Goal: Navigation & Orientation: Understand site structure

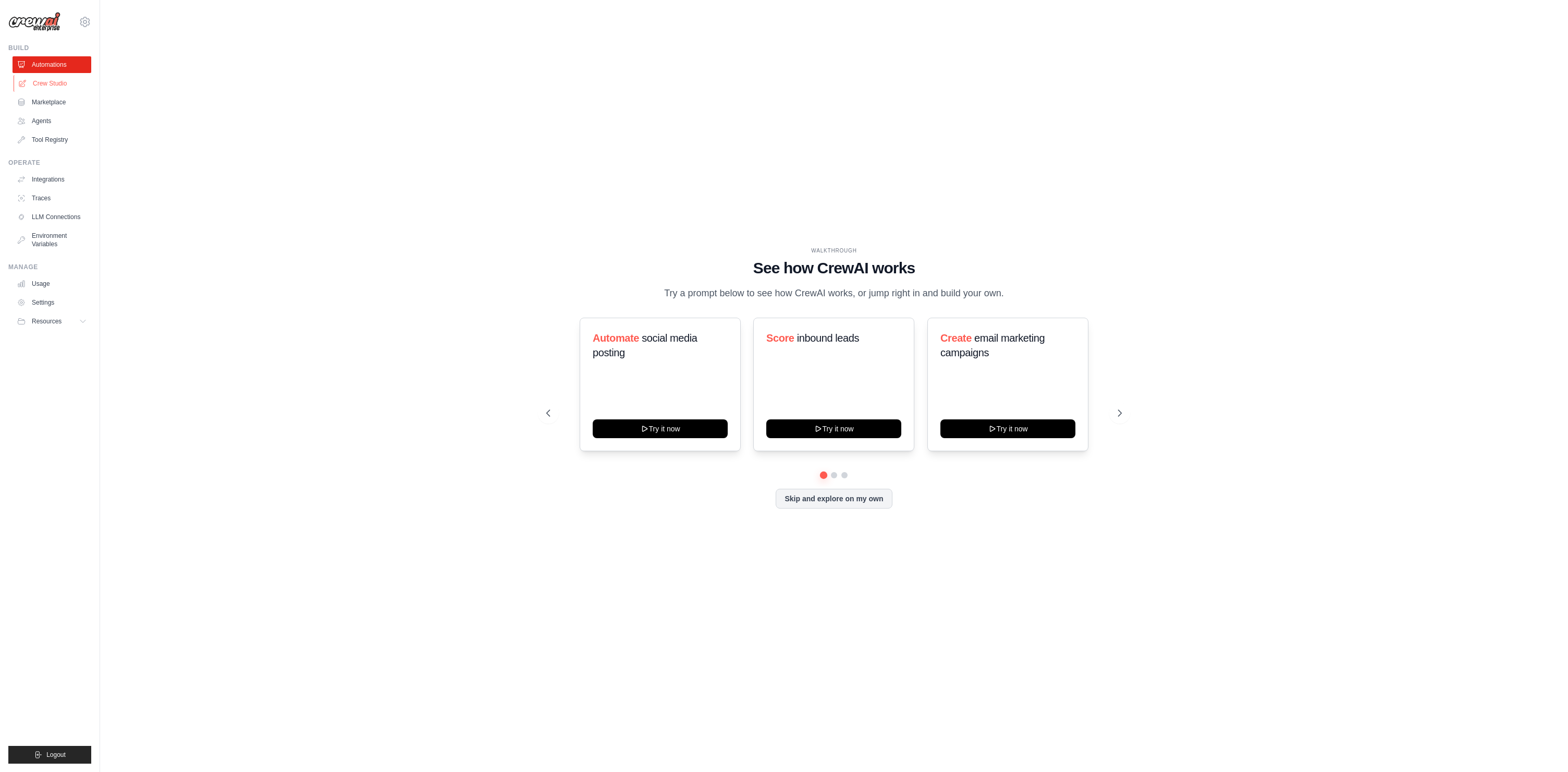
click at [47, 85] on link "Crew Studio" at bounding box center [53, 83] width 79 height 16
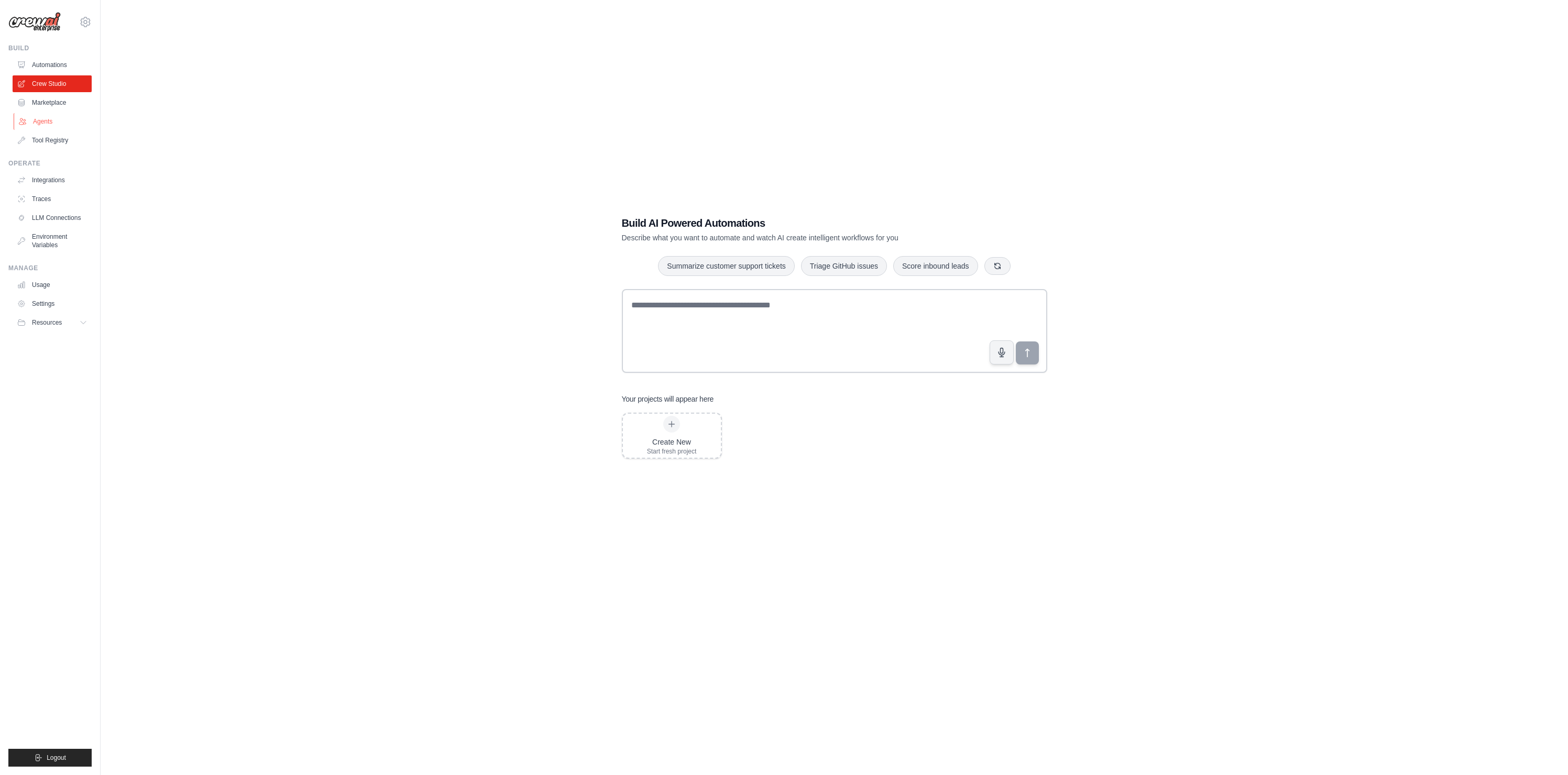
click at [48, 120] on link "Agents" at bounding box center [54, 121] width 80 height 16
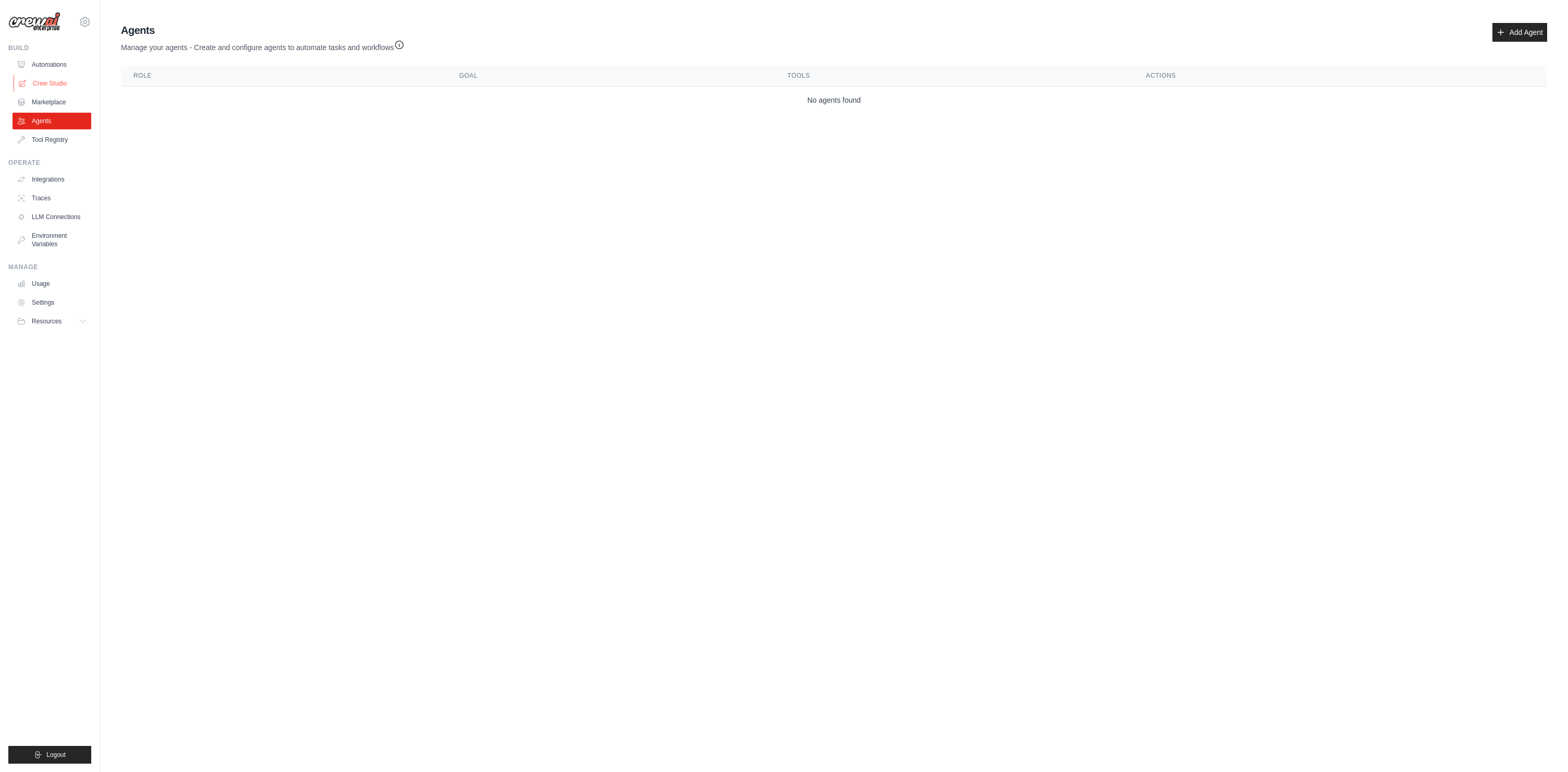
click at [46, 87] on link "Crew Studio" at bounding box center [53, 83] width 79 height 16
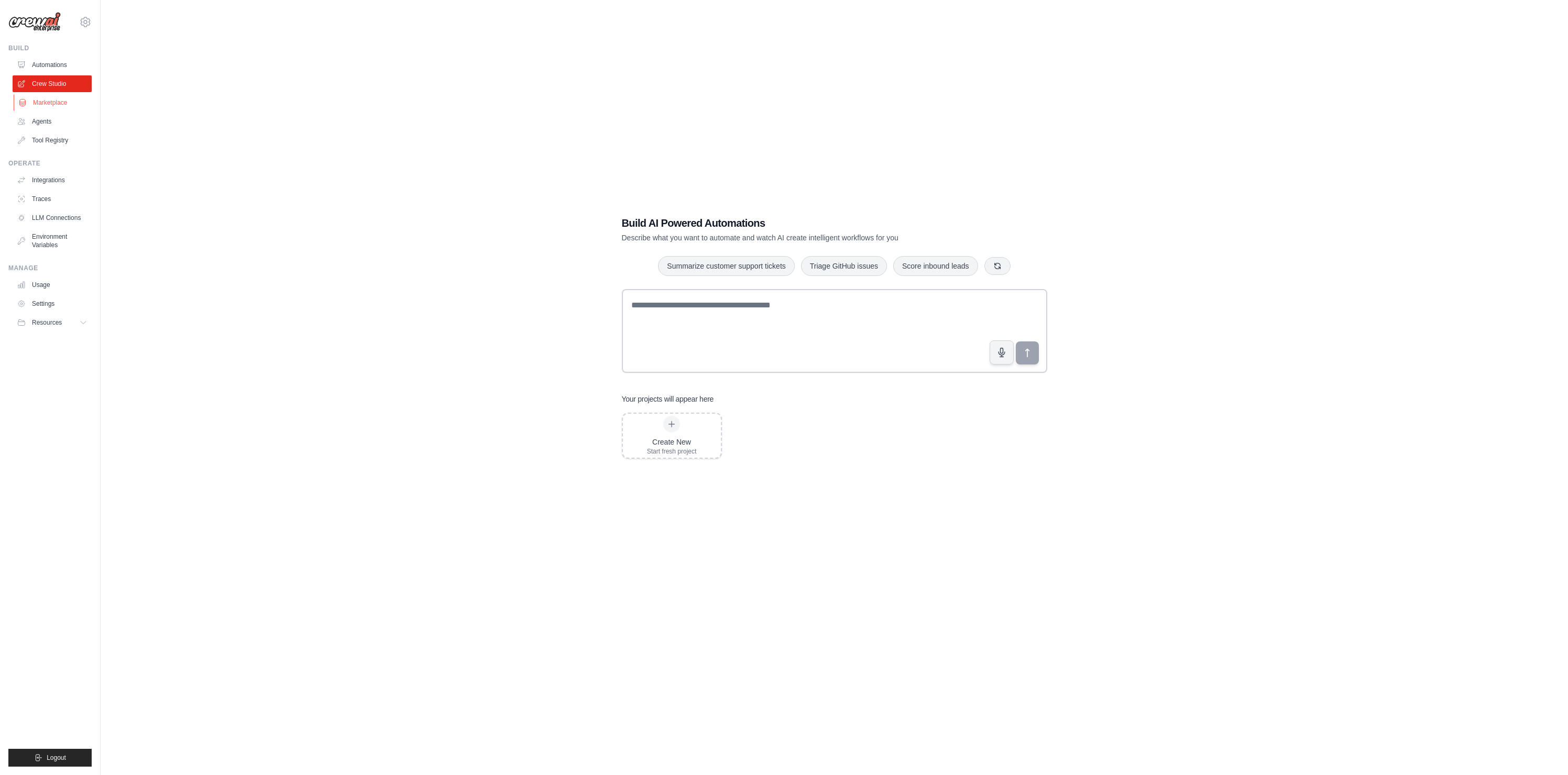
click at [48, 98] on link "Marketplace" at bounding box center [54, 102] width 80 height 16
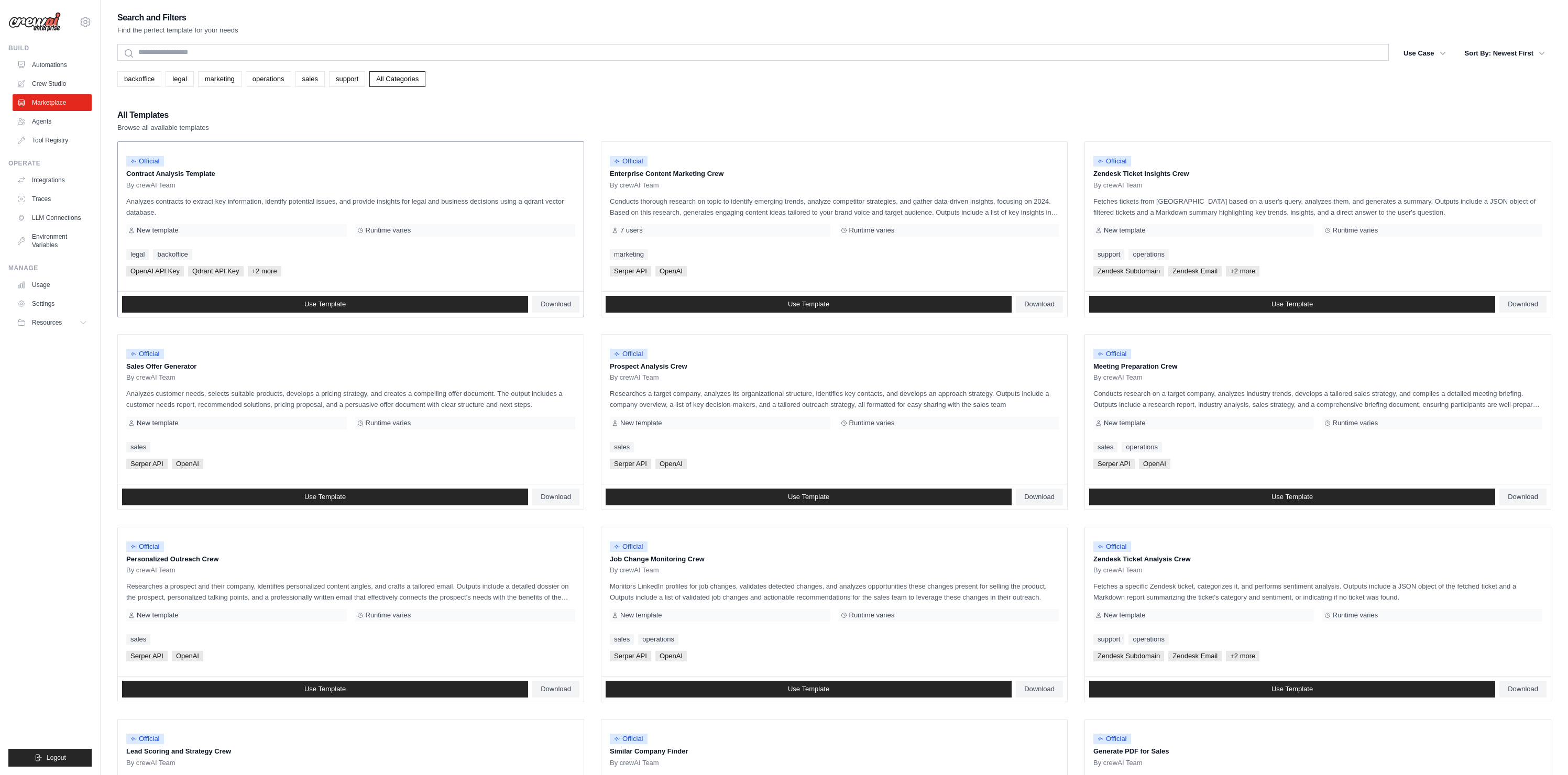
click at [169, 270] on span "OpenAI API Key" at bounding box center [155, 271] width 58 height 10
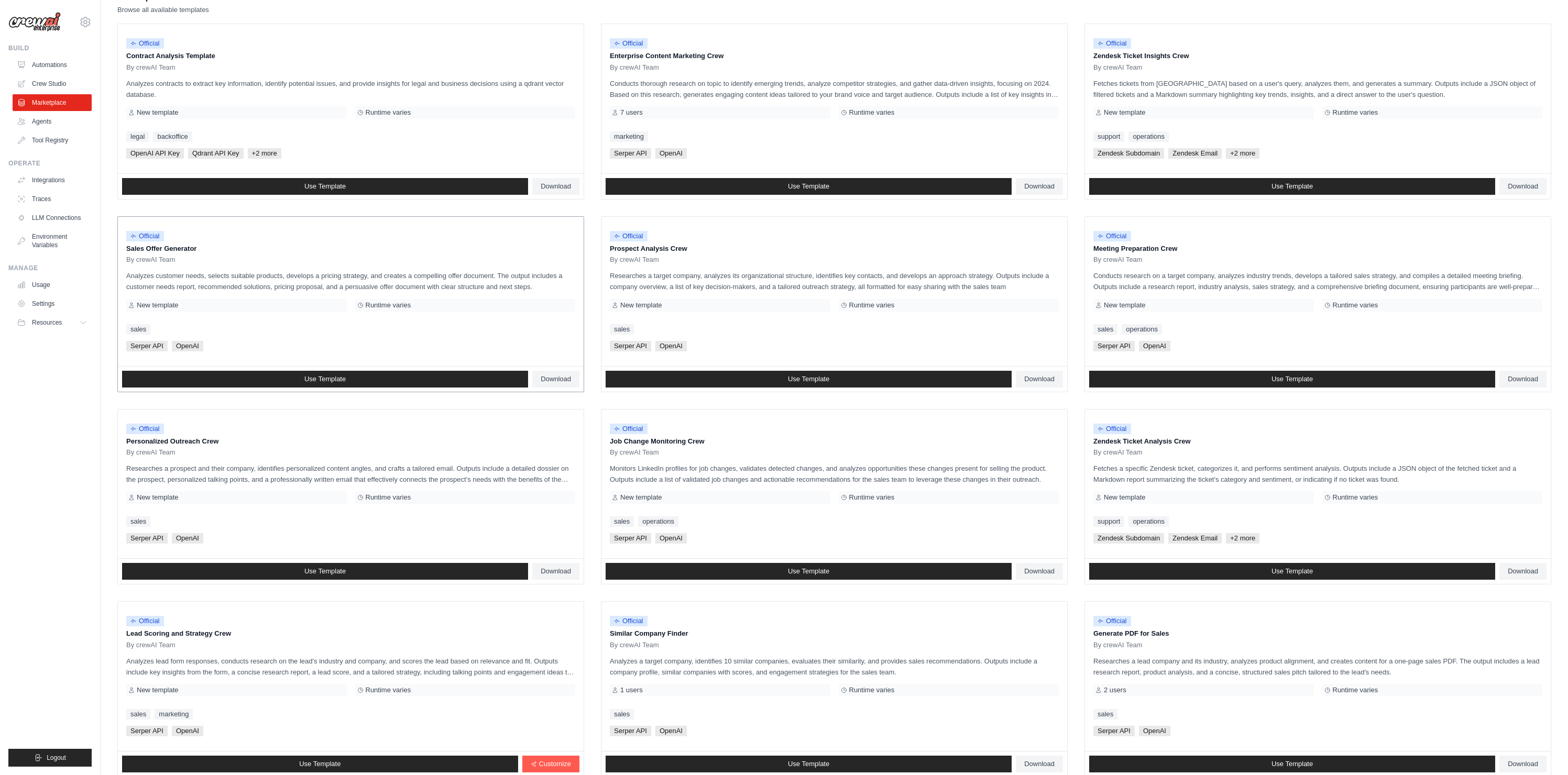
scroll to position [60, 0]
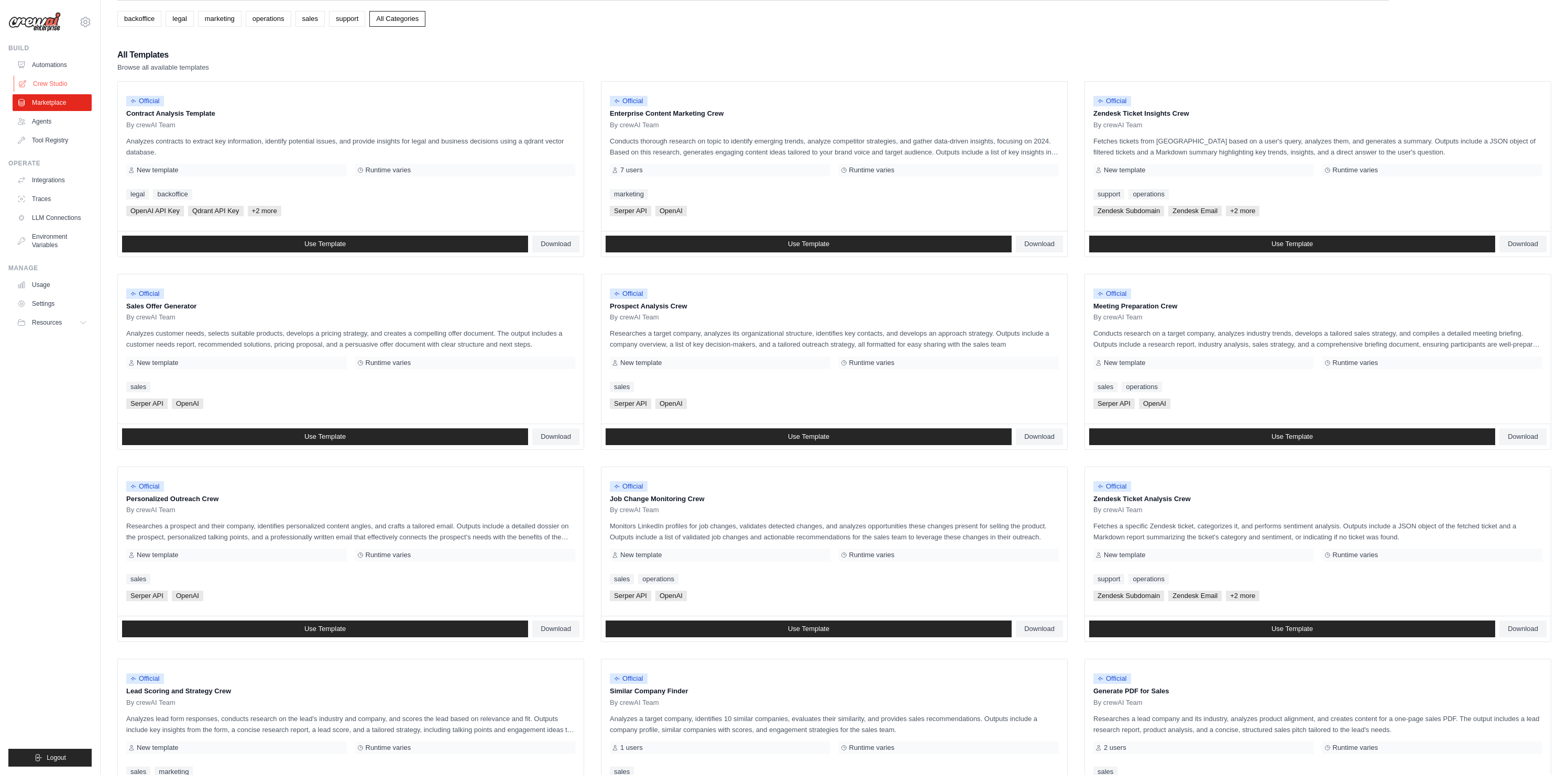
click at [49, 80] on link "Crew Studio" at bounding box center [54, 83] width 80 height 16
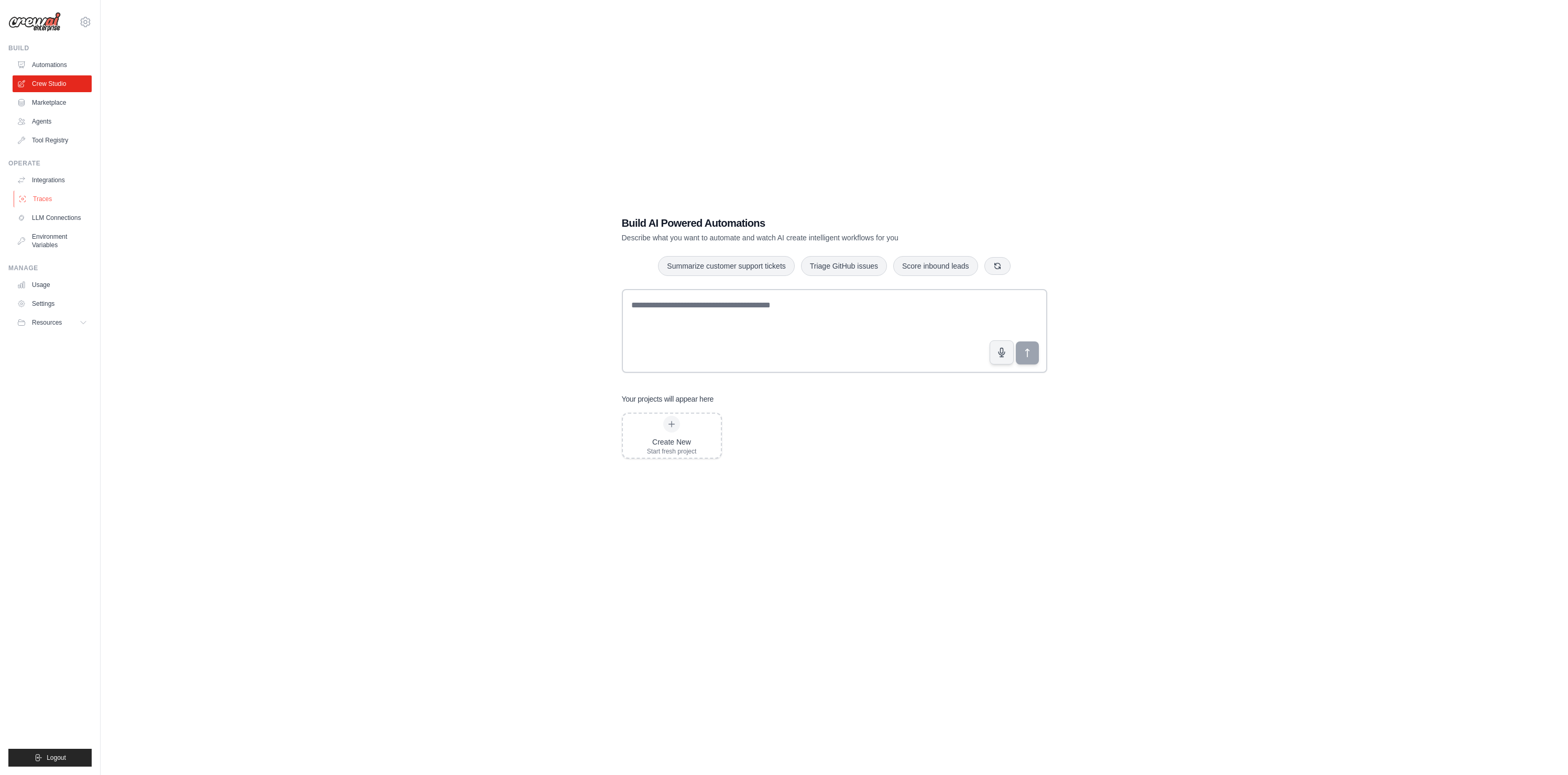
click at [45, 200] on link "Traces" at bounding box center [54, 199] width 80 height 16
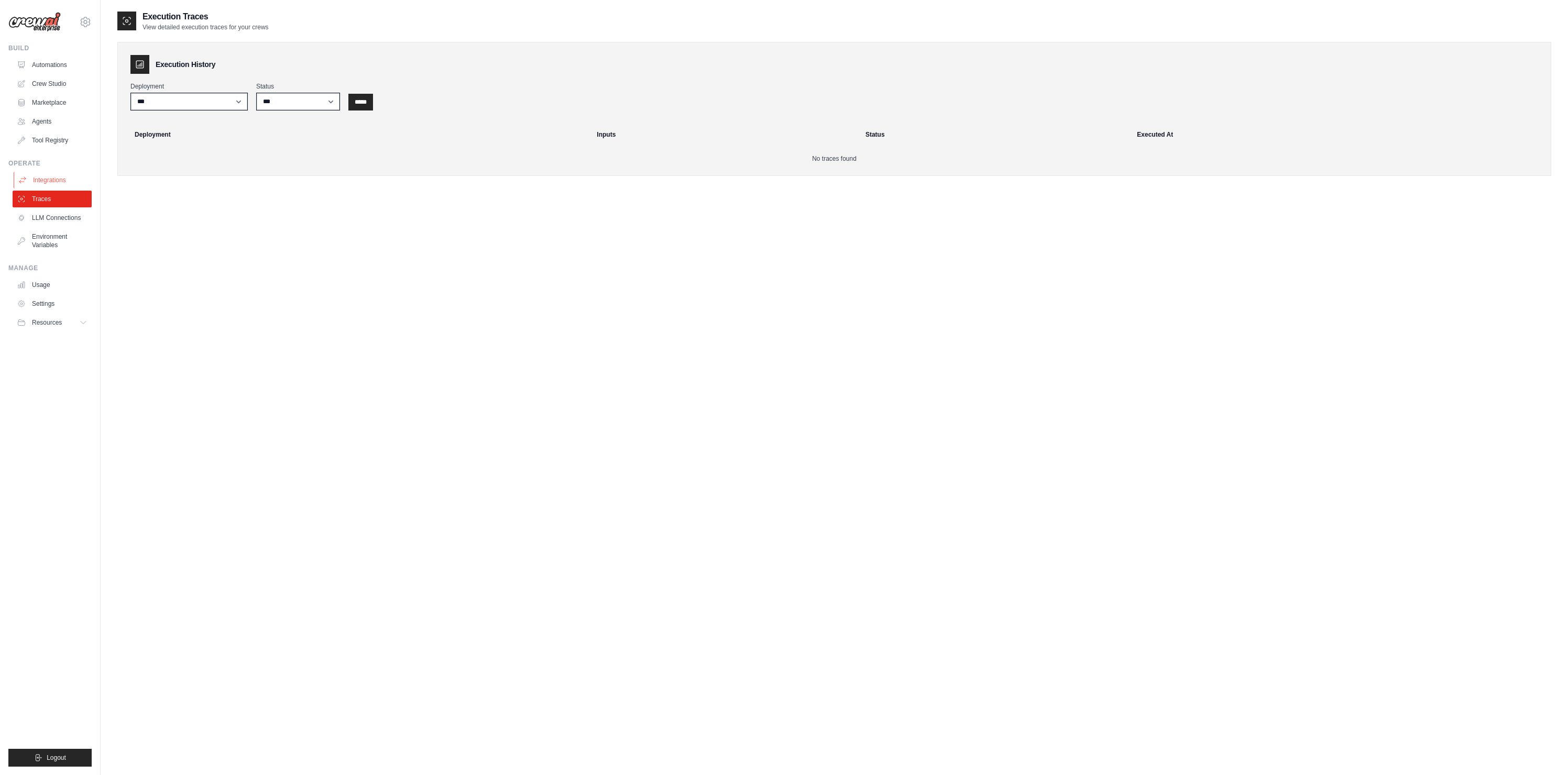
click at [46, 179] on link "Integrations" at bounding box center [54, 180] width 80 height 16
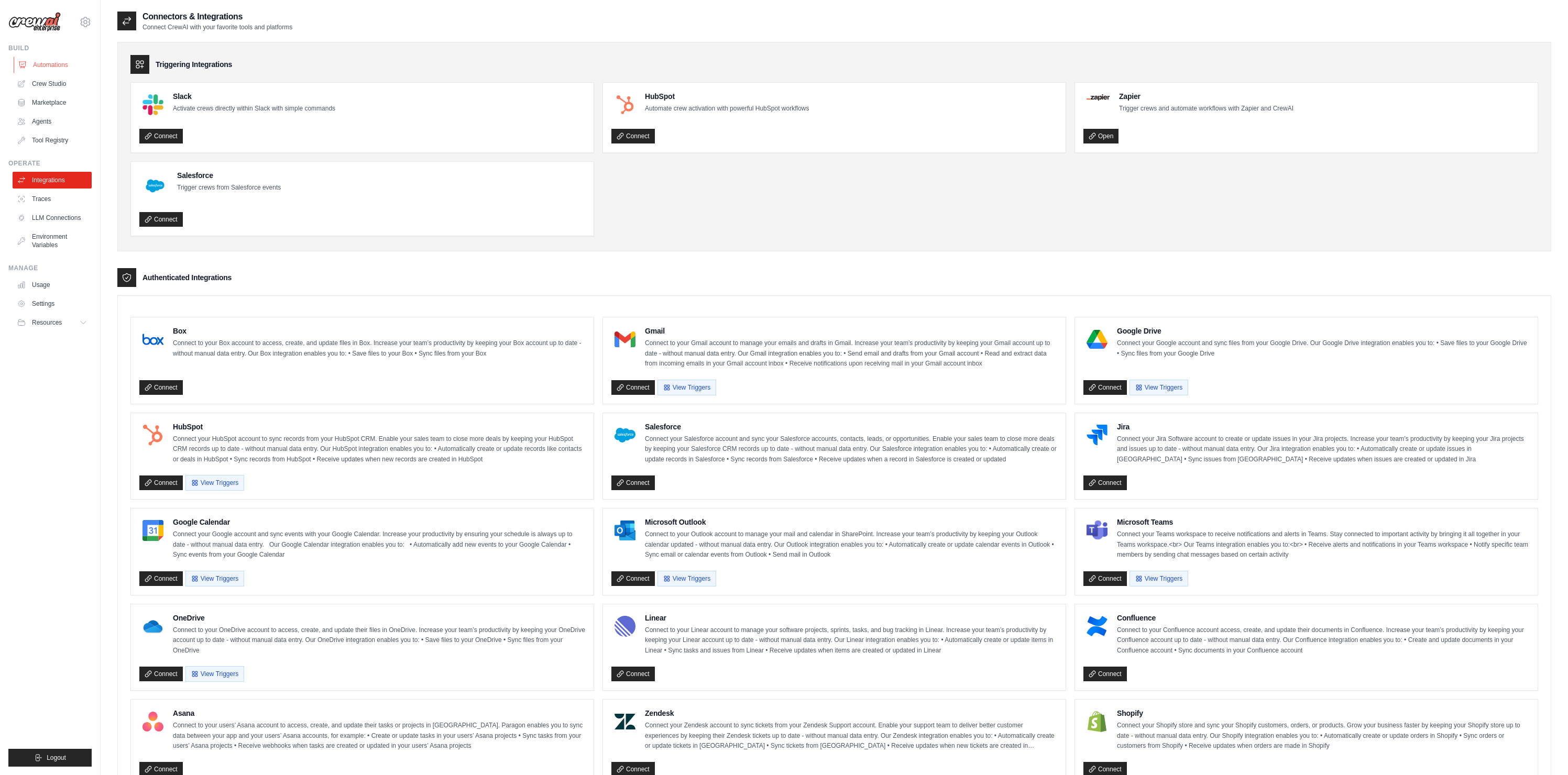
click at [51, 65] on link "Automations" at bounding box center [54, 64] width 80 height 16
